Goal: Task Accomplishment & Management: Complete application form

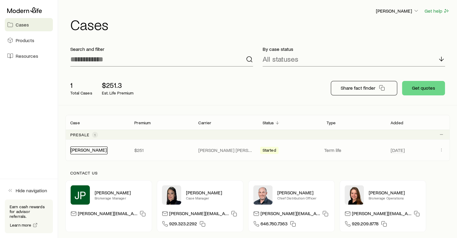
click at [86, 150] on link "[PERSON_NAME]" at bounding box center [89, 150] width 36 height 6
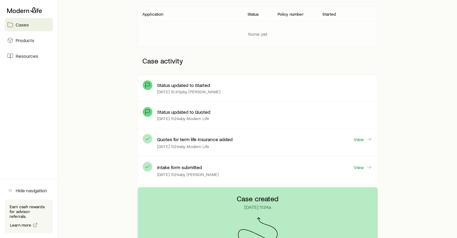
scroll to position [97, 0]
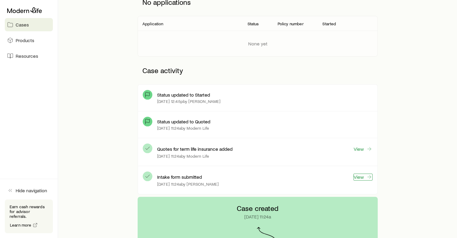
click at [363, 177] on link "View" at bounding box center [363, 176] width 19 height 7
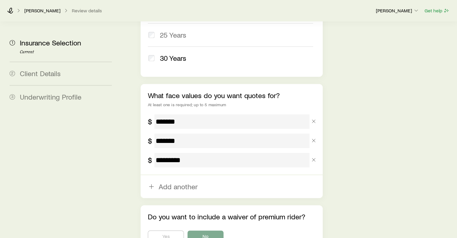
scroll to position [413, 0]
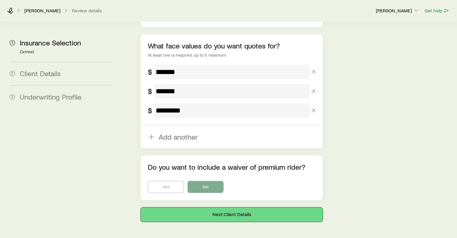
click at [255, 207] on button "Next: Client Details" at bounding box center [232, 214] width 182 height 14
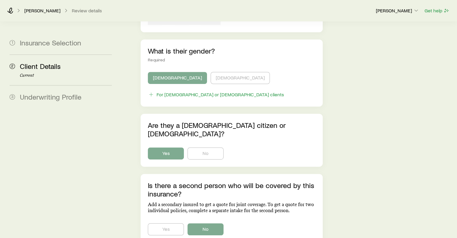
scroll to position [394, 0]
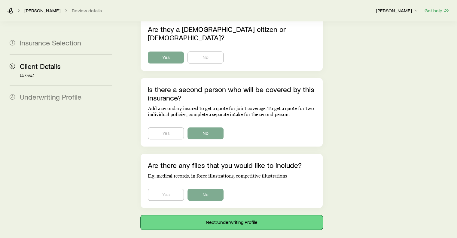
click at [254, 215] on button "Next: Underwriting Profile" at bounding box center [232, 222] width 182 height 14
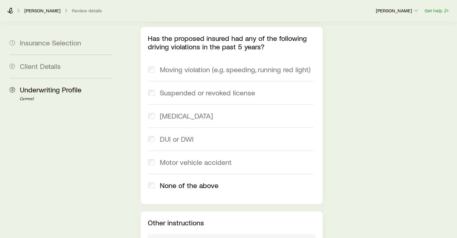
scroll to position [937, 0]
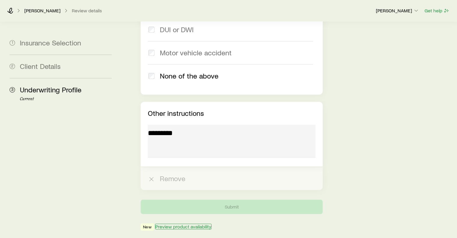
click at [198, 223] on button "Preview product availability" at bounding box center [183, 226] width 57 height 6
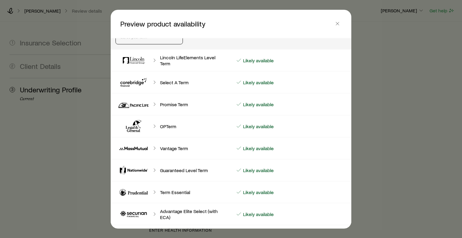
scroll to position [0, 0]
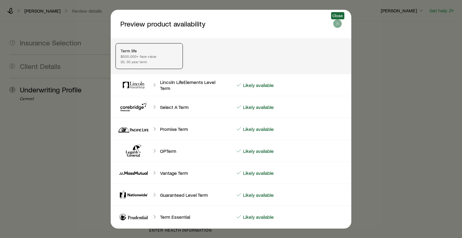
click at [338, 23] on icon "button" at bounding box center [337, 23] width 6 height 6
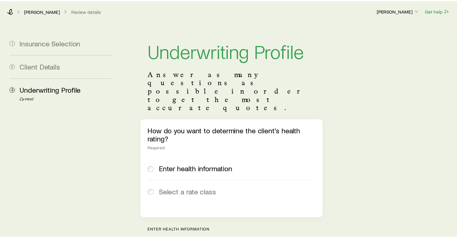
scroll to position [937, 0]
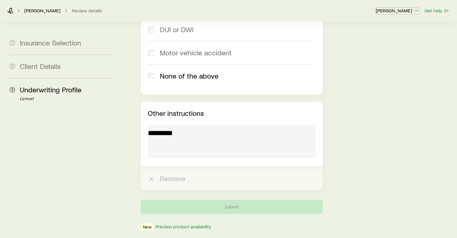
click at [397, 10] on p "[PERSON_NAME]" at bounding box center [397, 11] width 43 height 6
click at [8, 12] on icon at bounding box center [10, 11] width 6 height 6
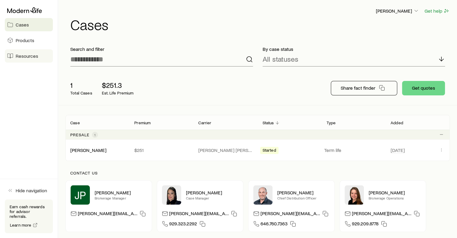
click at [23, 57] on span "Resources" at bounding box center [27, 56] width 23 height 6
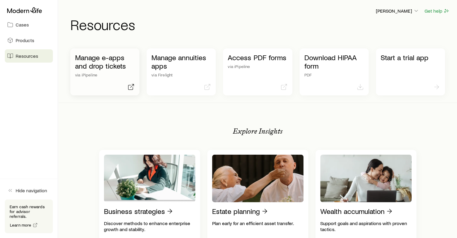
click at [97, 63] on p "Manage e-apps and drop tickets" at bounding box center [105, 61] width 60 height 17
